Goal: Information Seeking & Learning: Learn about a topic

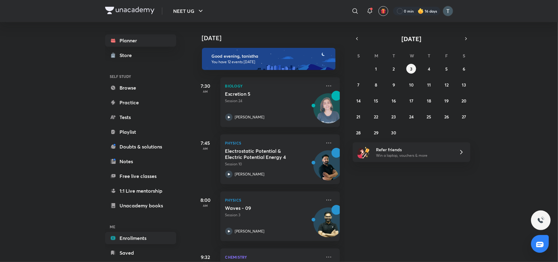
click at [162, 242] on link "Enrollments" at bounding box center [140, 238] width 71 height 12
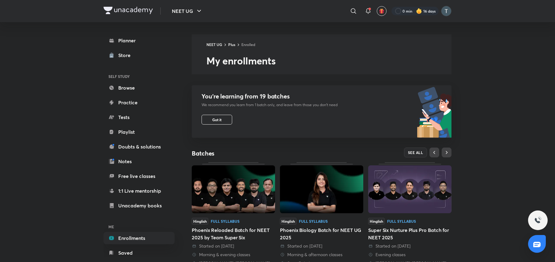
click at [258, 172] on img at bounding box center [233, 189] width 83 height 48
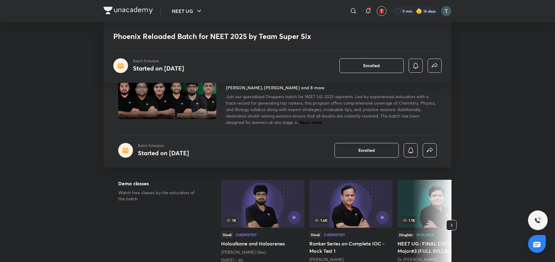
scroll to position [229, 0]
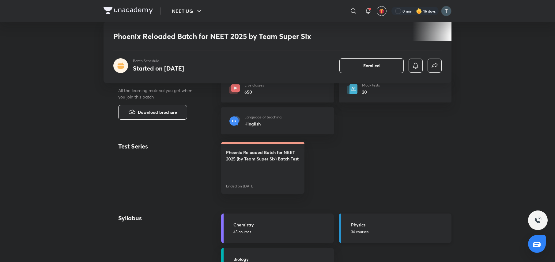
click at [371, 232] on p "34 courses" at bounding box center [399, 232] width 97 height 6
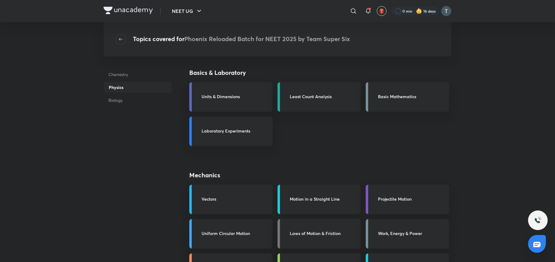
click at [348, 197] on h3 "Motion in a Straight Line" at bounding box center [323, 198] width 67 height 6
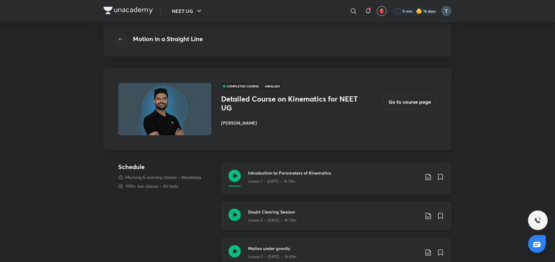
click at [346, 217] on div "Lesson 2 • Aug 2 • 1h 50m" at bounding box center [334, 219] width 172 height 8
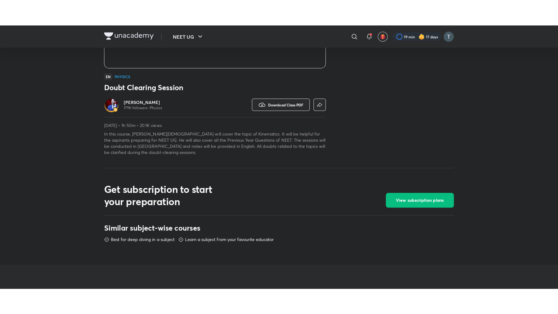
scroll to position [229, 0]
